Goal: Obtain resource: Obtain resource

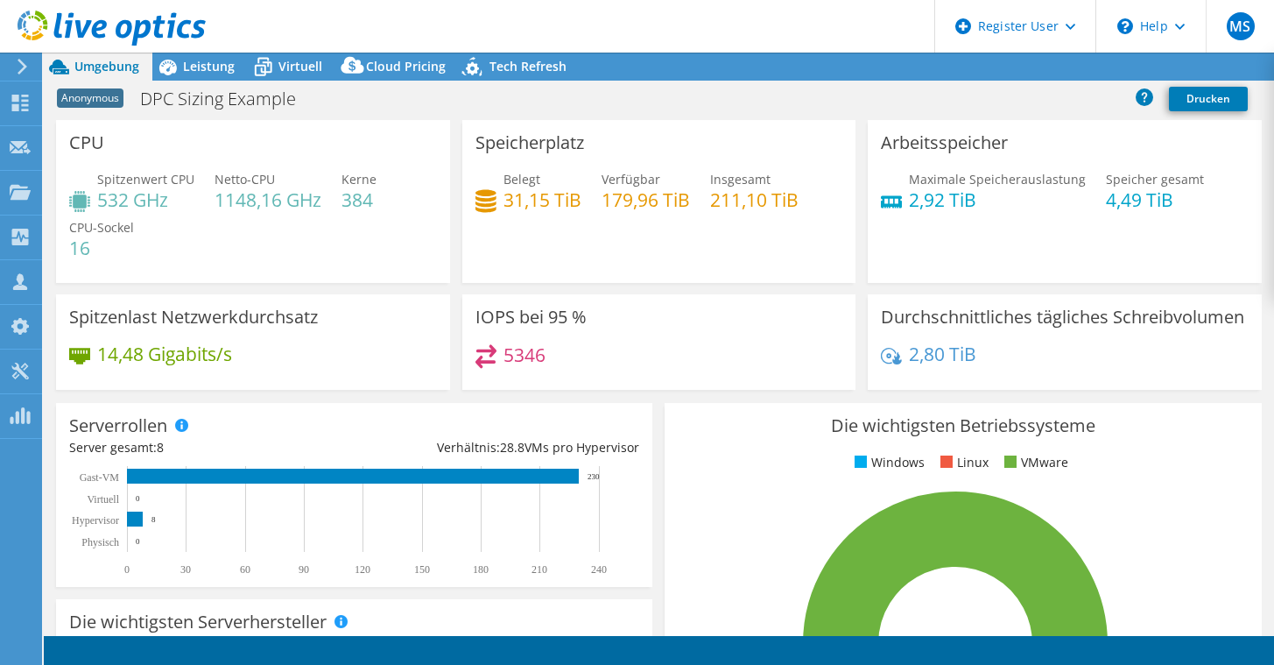
select select "EUFrankfurt"
select select "EUR"
radio input "true"
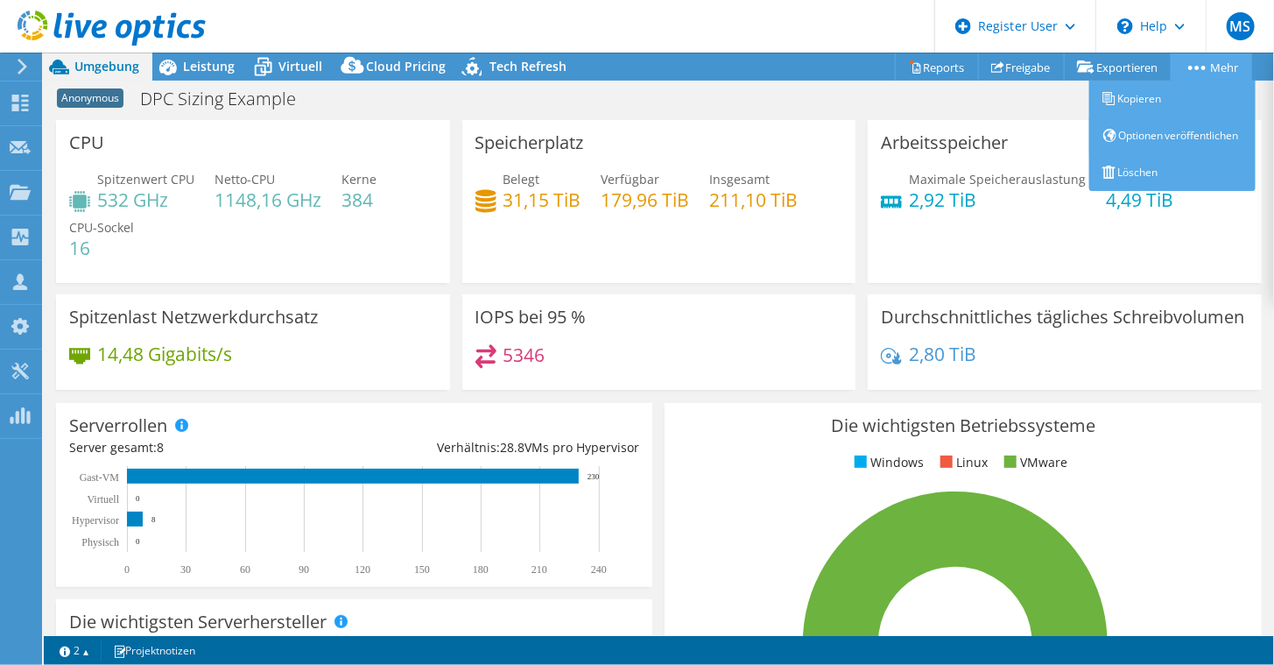
click at [1200, 70] on link "Mehr" at bounding box center [1211, 66] width 81 height 27
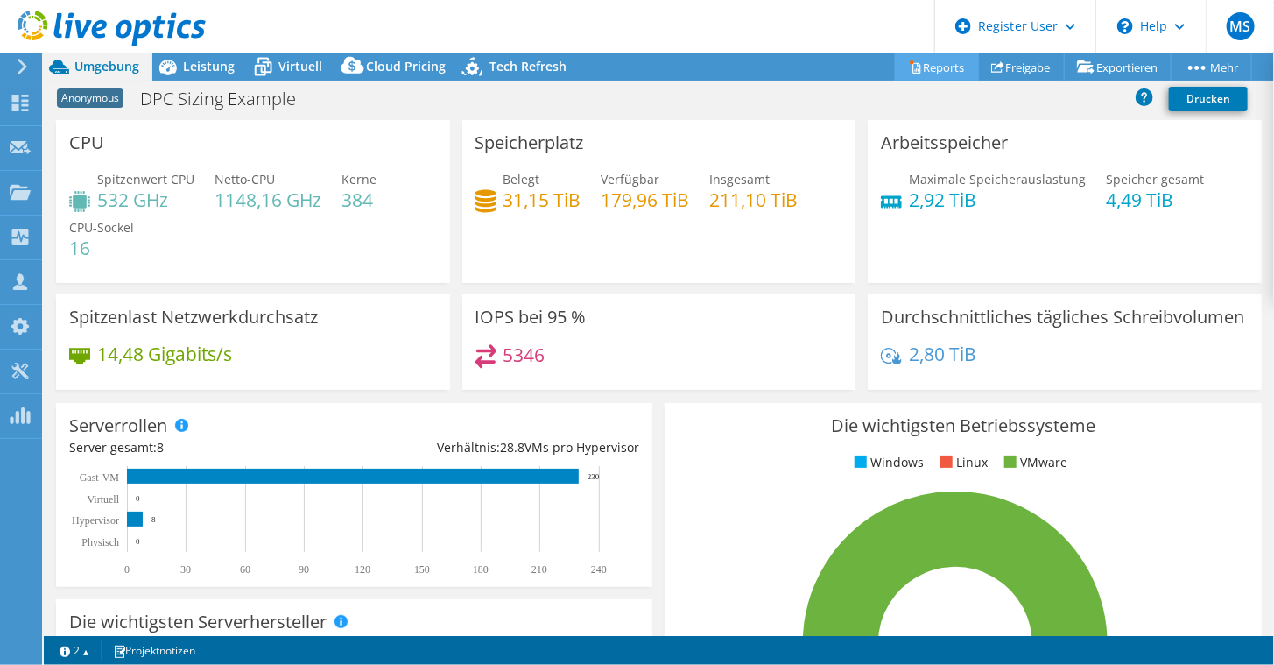
click at [939, 66] on link "Reports" at bounding box center [937, 66] width 84 height 27
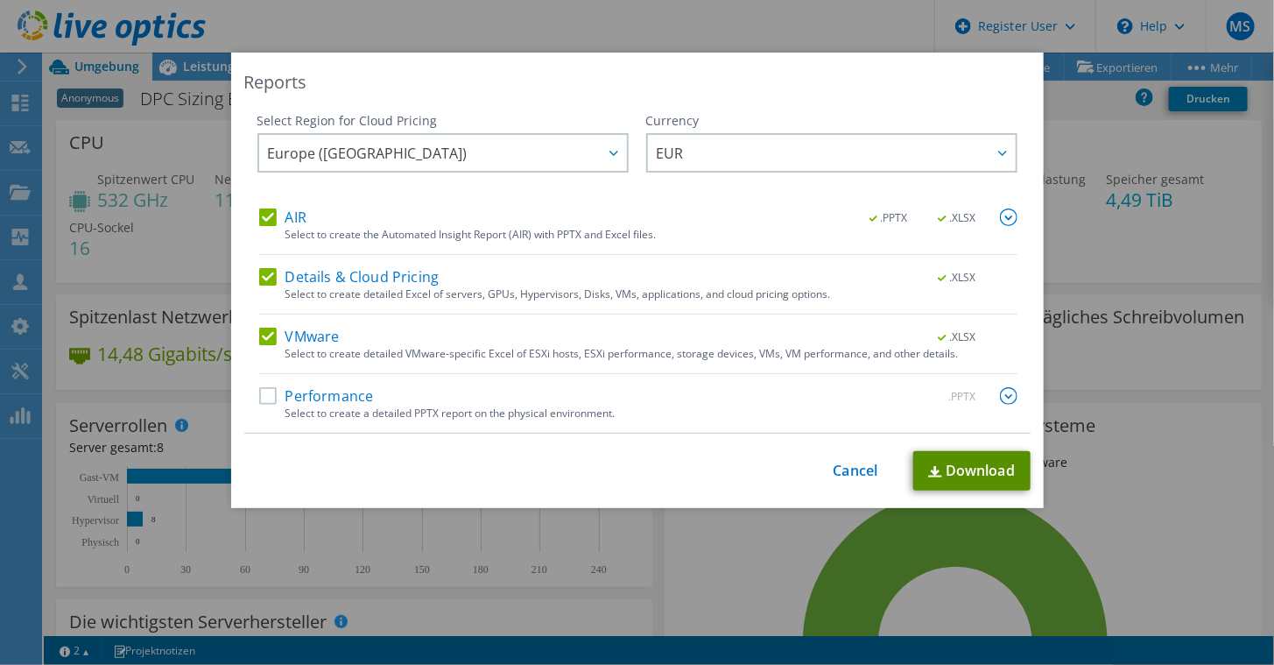
click at [982, 462] on link "Download" at bounding box center [972, 470] width 117 height 39
click at [846, 477] on link "Cancel" at bounding box center [856, 470] width 45 height 17
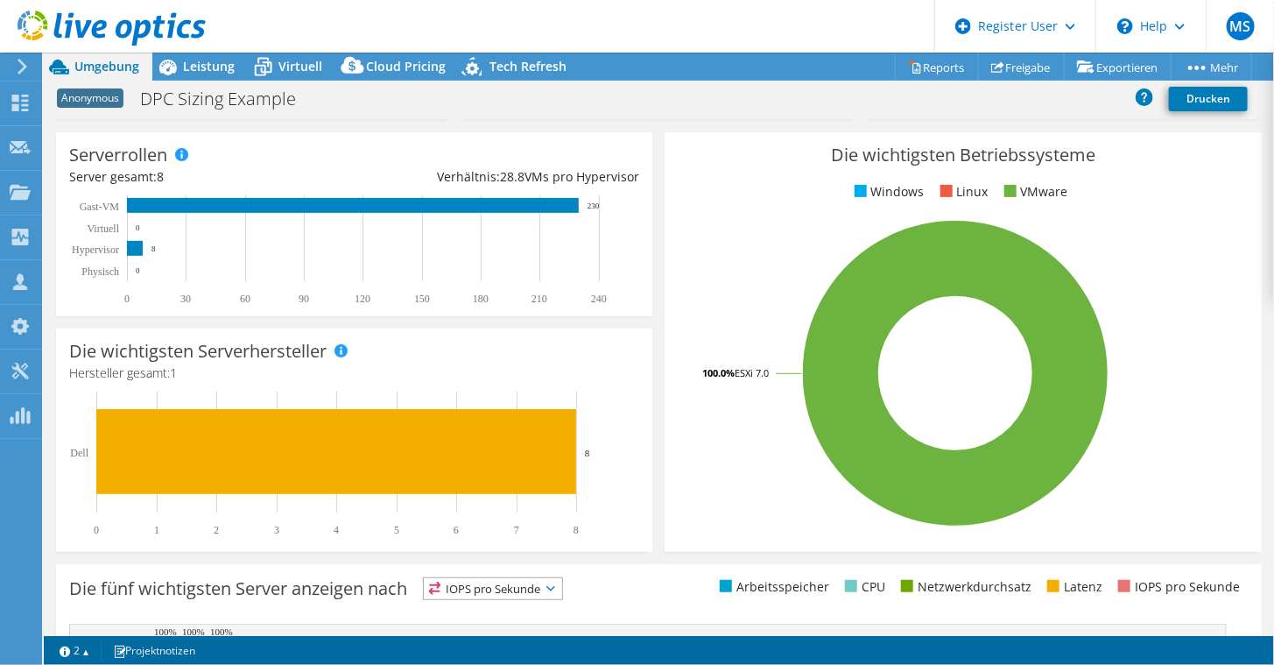
scroll to position [270, 0]
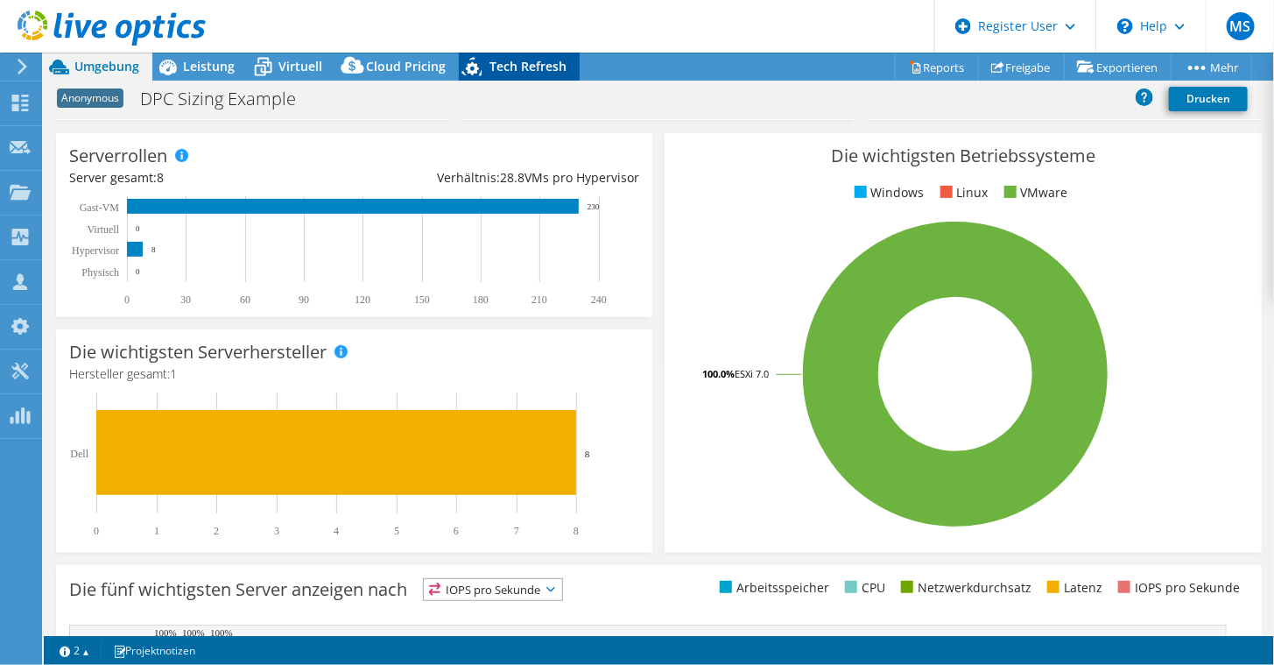
click at [530, 78] on div "Tech Refresh" at bounding box center [519, 67] width 121 height 28
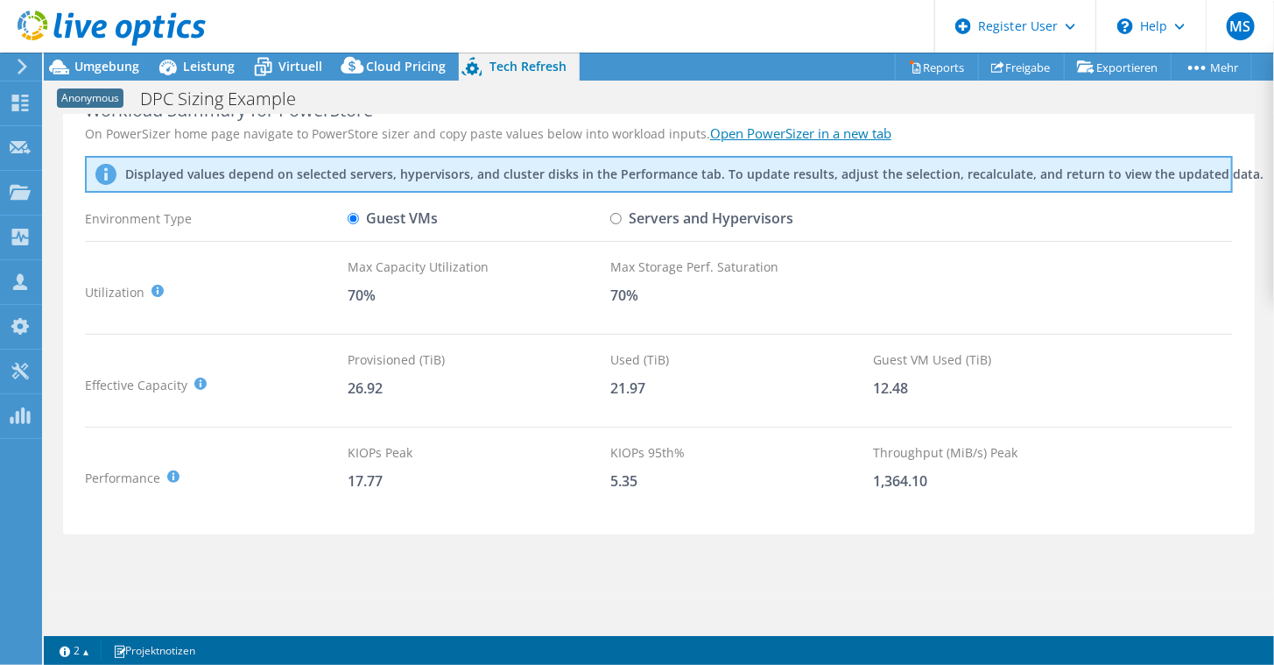
scroll to position [0, 0]
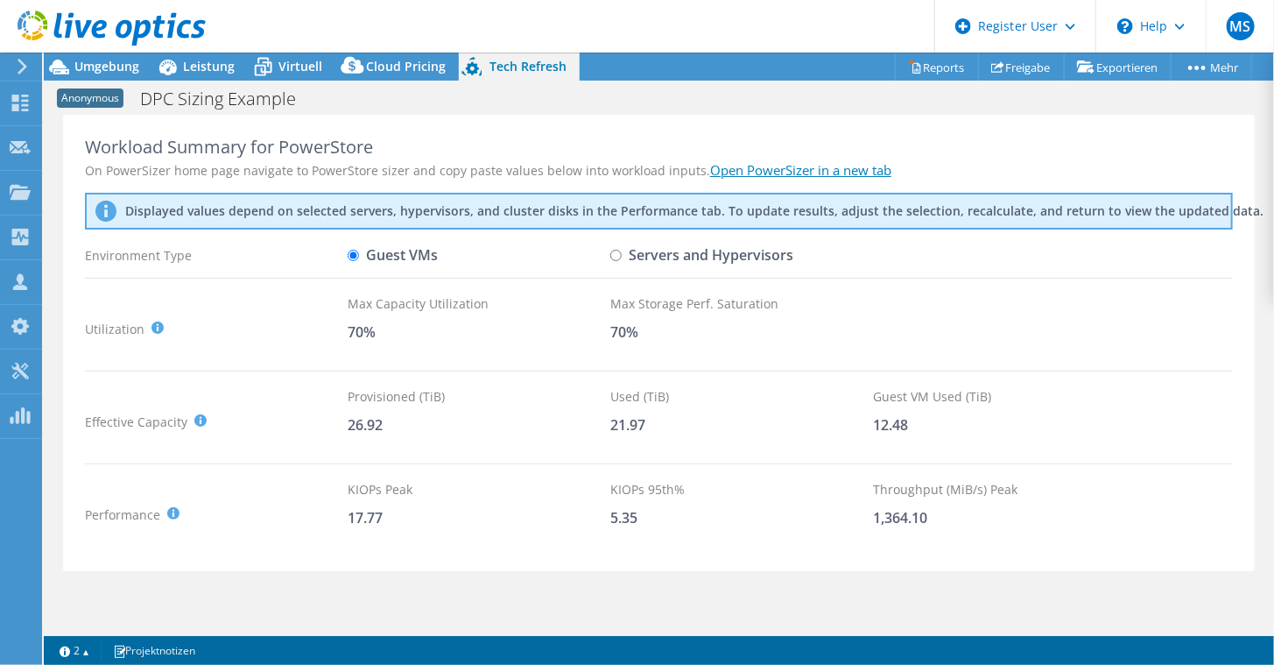
click at [662, 267] on label "Servers and Hypervisors" at bounding box center [702, 255] width 183 height 31
click at [622, 261] on input "Servers and Hypervisors" at bounding box center [616, 255] width 11 height 11
radio input "true"
click at [387, 250] on label "Guest VMs" at bounding box center [393, 255] width 90 height 31
click at [359, 250] on input "Guest VMs" at bounding box center [353, 255] width 11 height 11
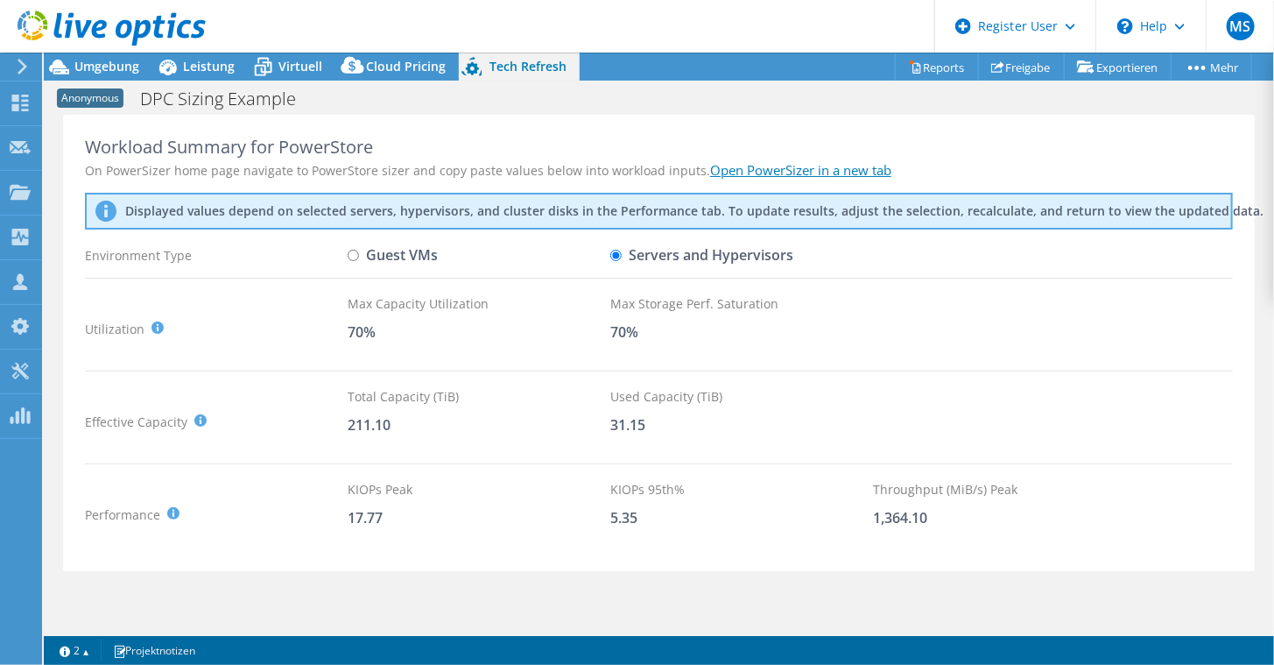
radio input "true"
radio input "false"
click at [279, 69] on span "Virtuell" at bounding box center [301, 66] width 44 height 17
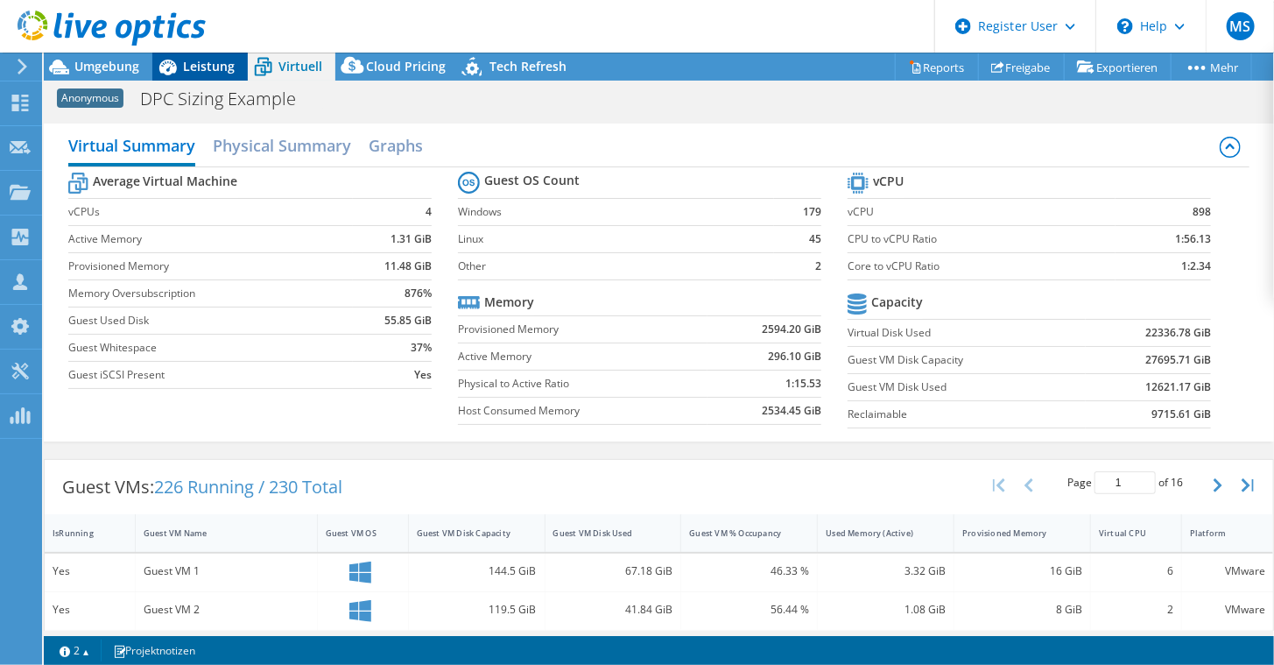
click at [197, 60] on span "Leistung" at bounding box center [209, 66] width 52 height 17
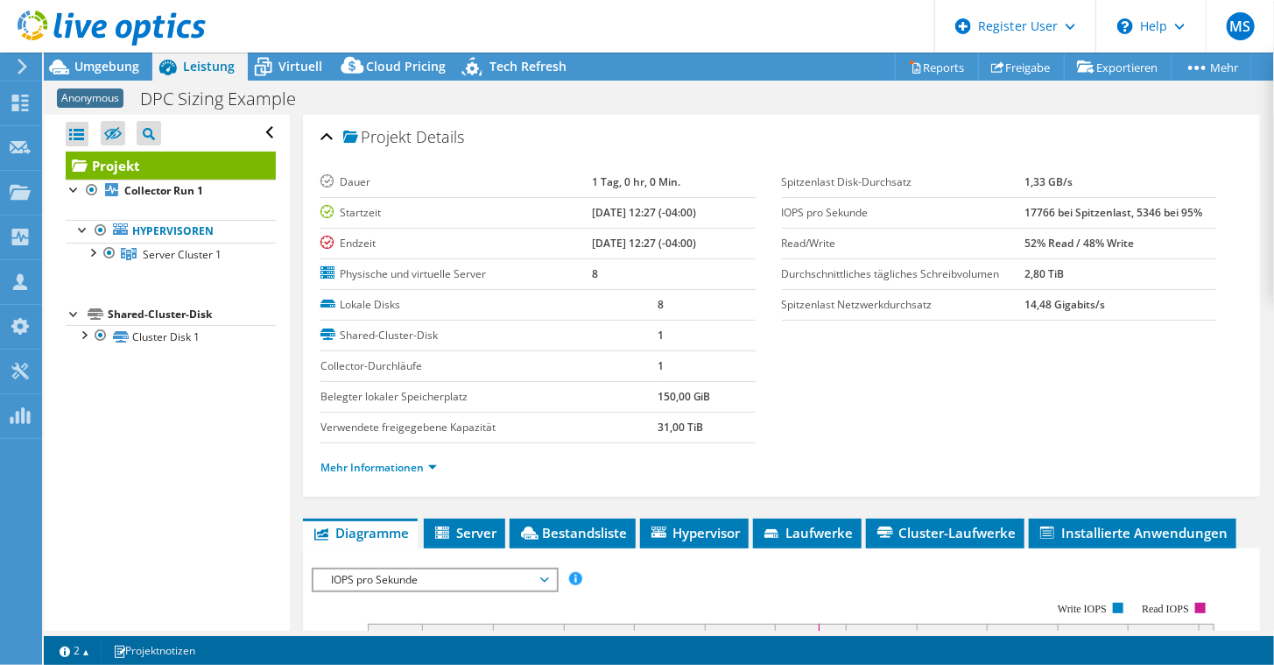
click at [414, 177] on label "Dauer" at bounding box center [457, 182] width 272 height 18
click at [520, 70] on span "Tech Refresh" at bounding box center [528, 66] width 77 height 17
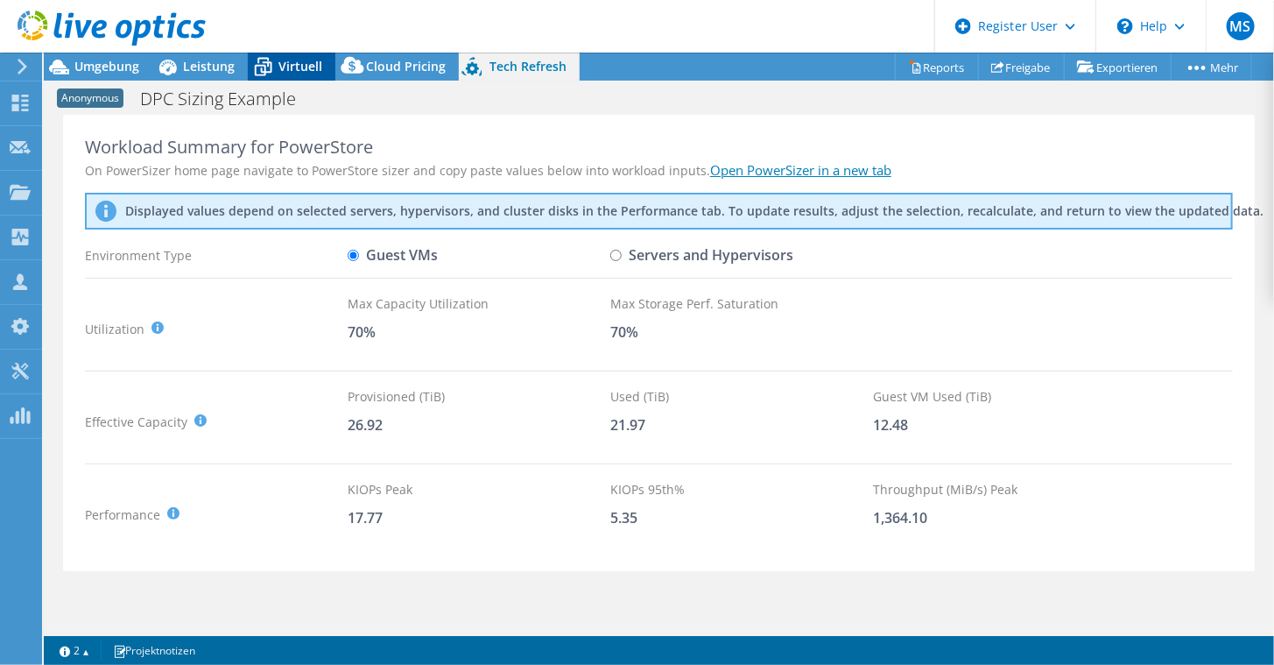
click at [300, 64] on span "Virtuell" at bounding box center [301, 66] width 44 height 17
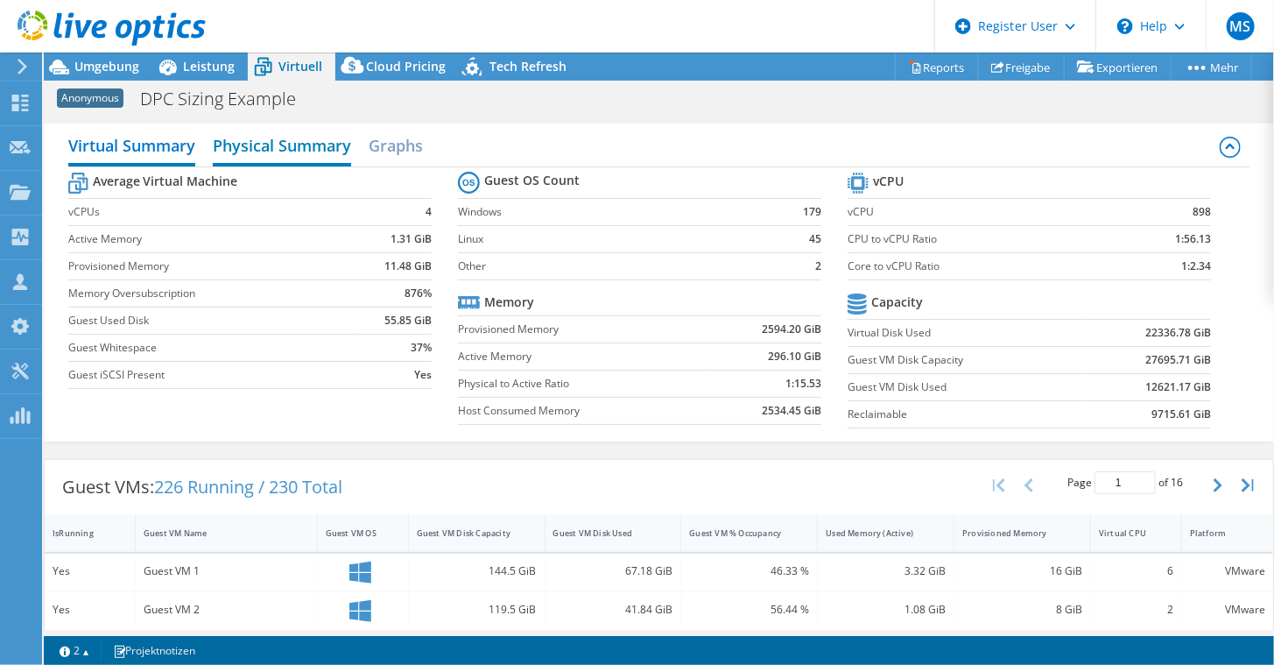
click at [284, 135] on h2 "Physical Summary" at bounding box center [282, 147] width 138 height 39
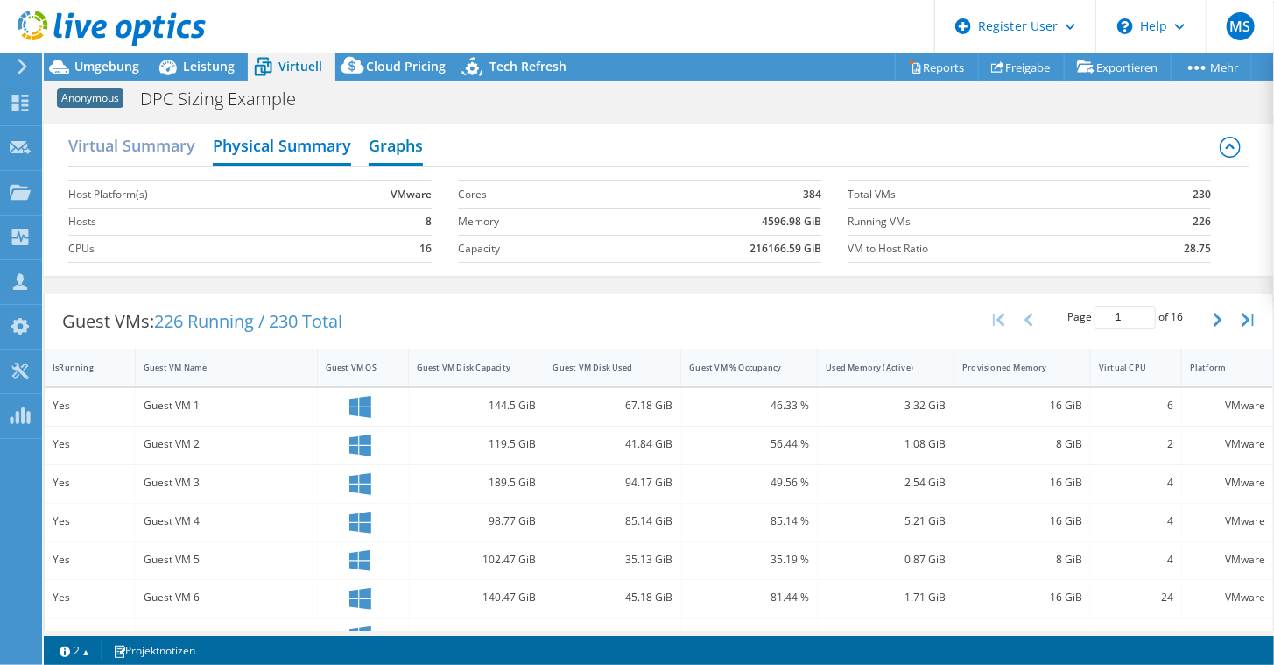
click at [379, 136] on h2 "Graphs" at bounding box center [396, 147] width 54 height 39
